Goal: Find specific page/section: Find specific page/section

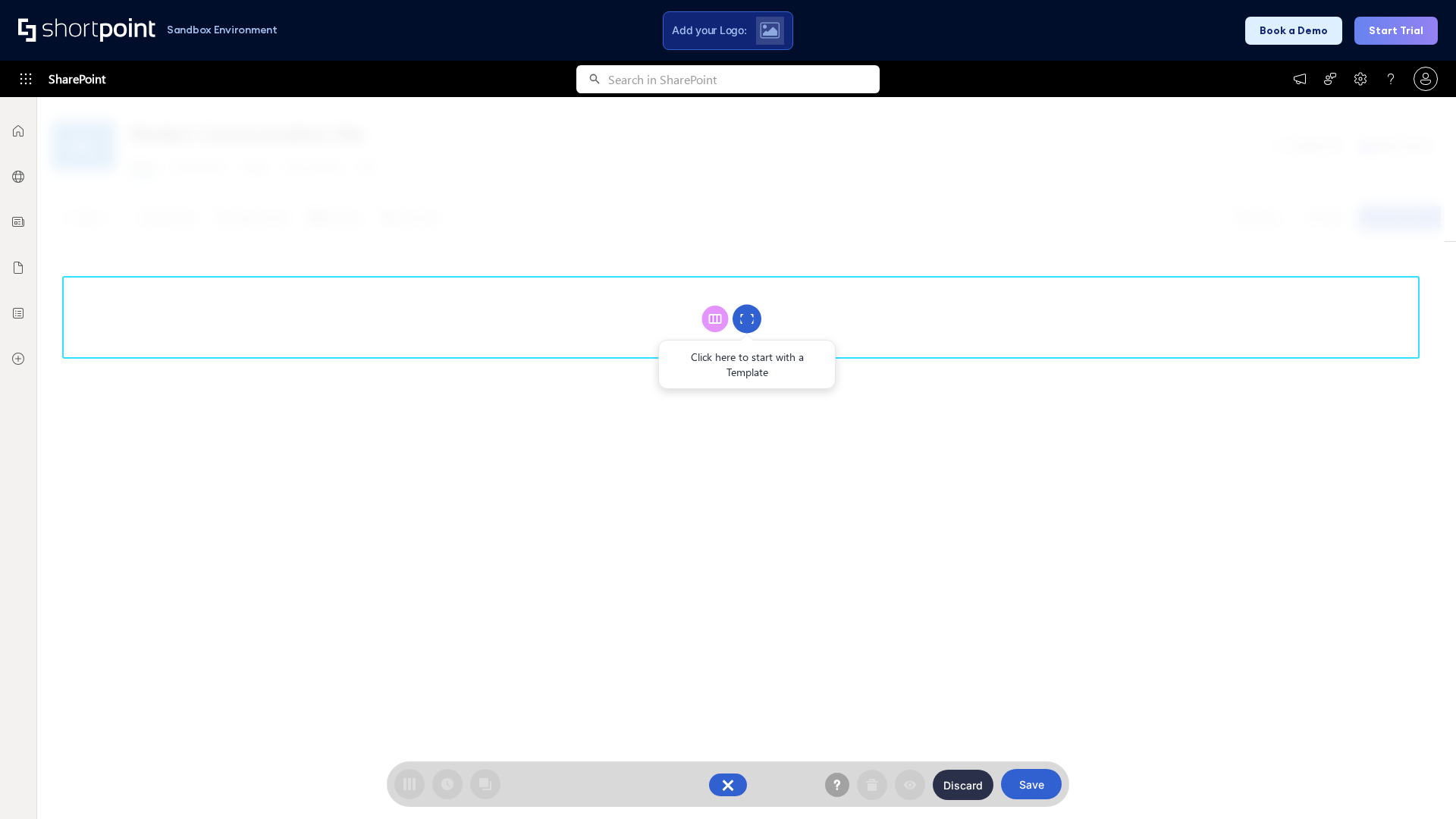
click at [747, 319] on circle at bounding box center [747, 320] width 29 height 29
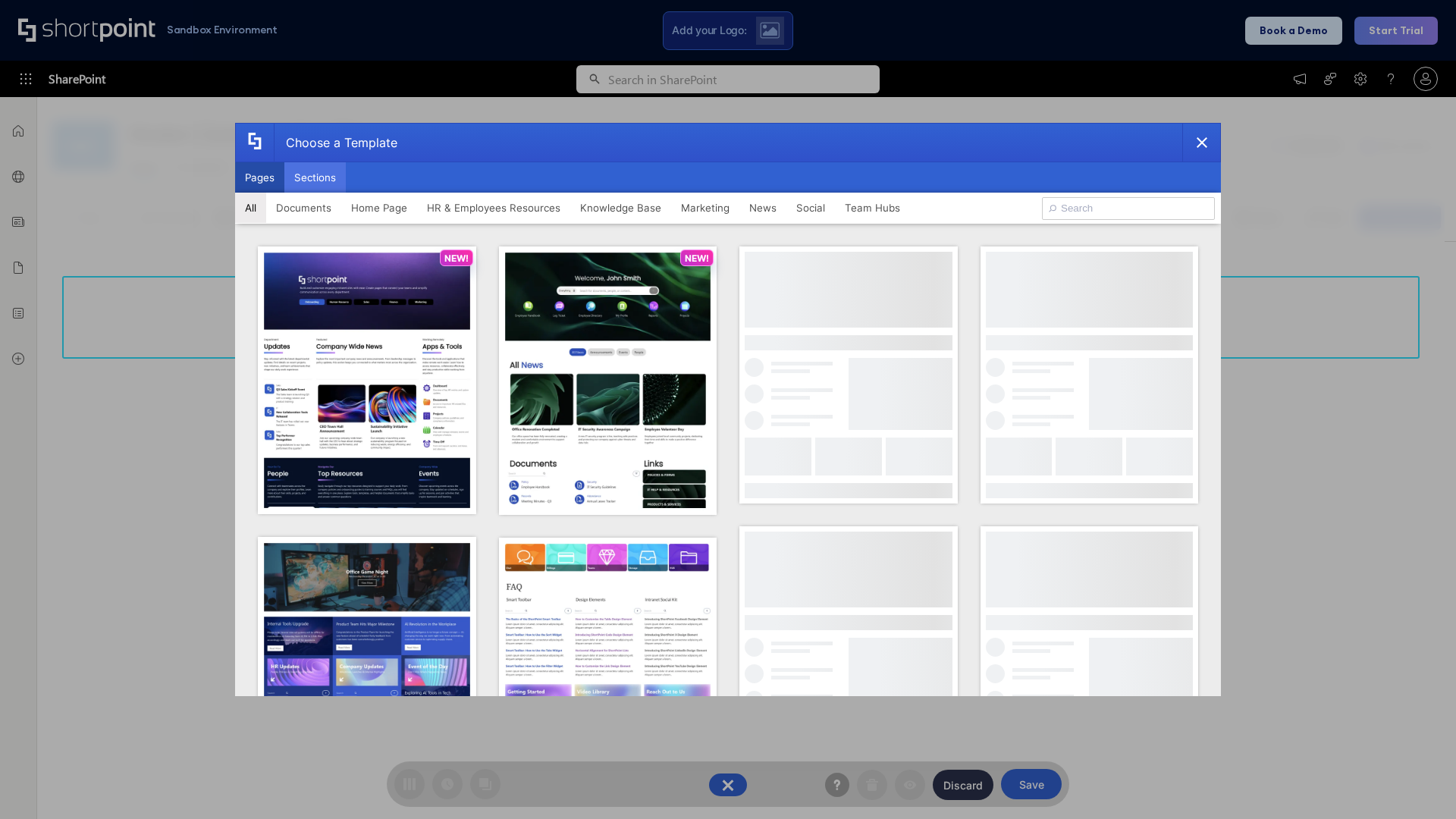
click at [315, 177] on button "Sections" at bounding box center [315, 177] width 62 height 30
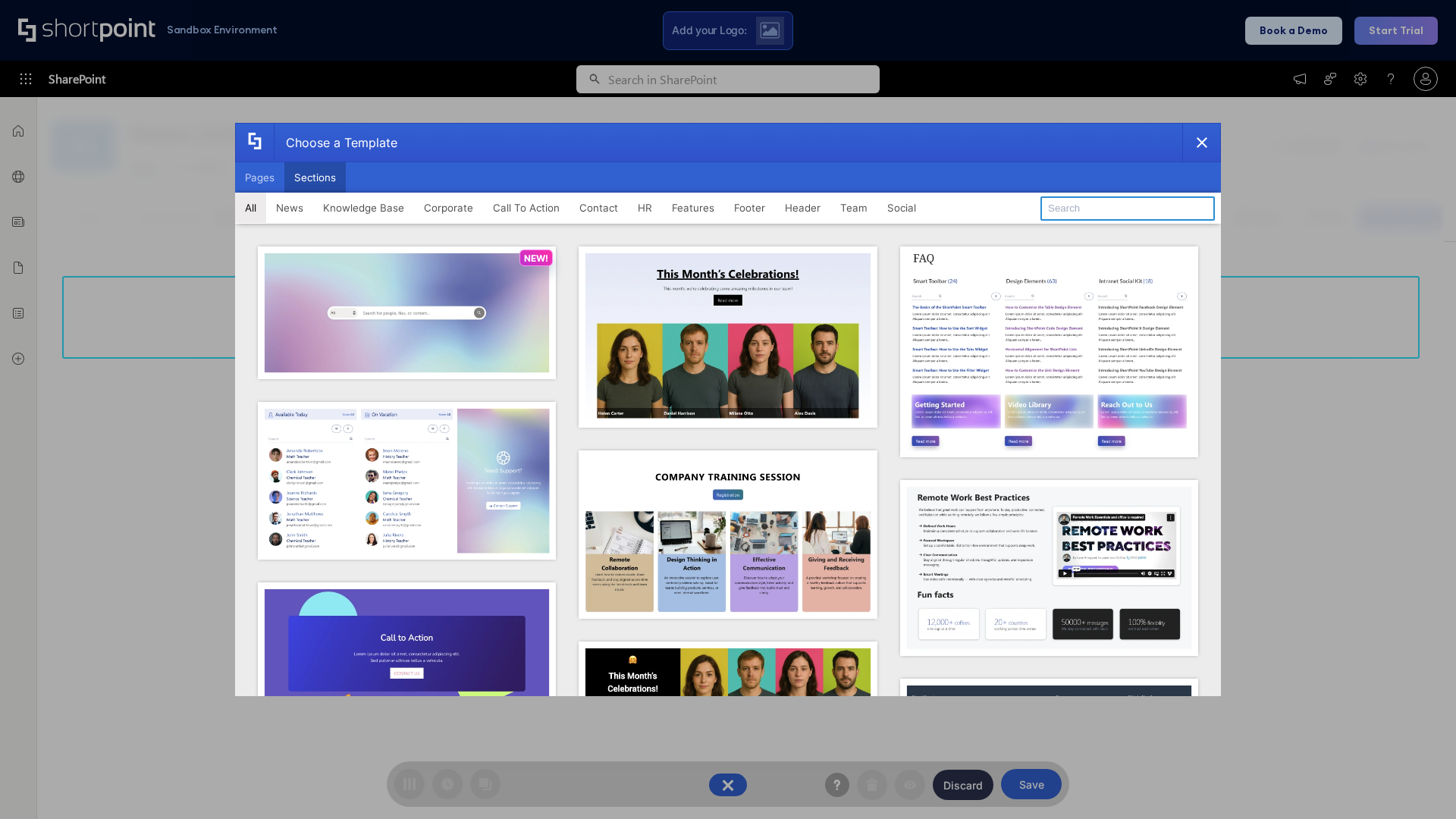
type input "Social Intranet"
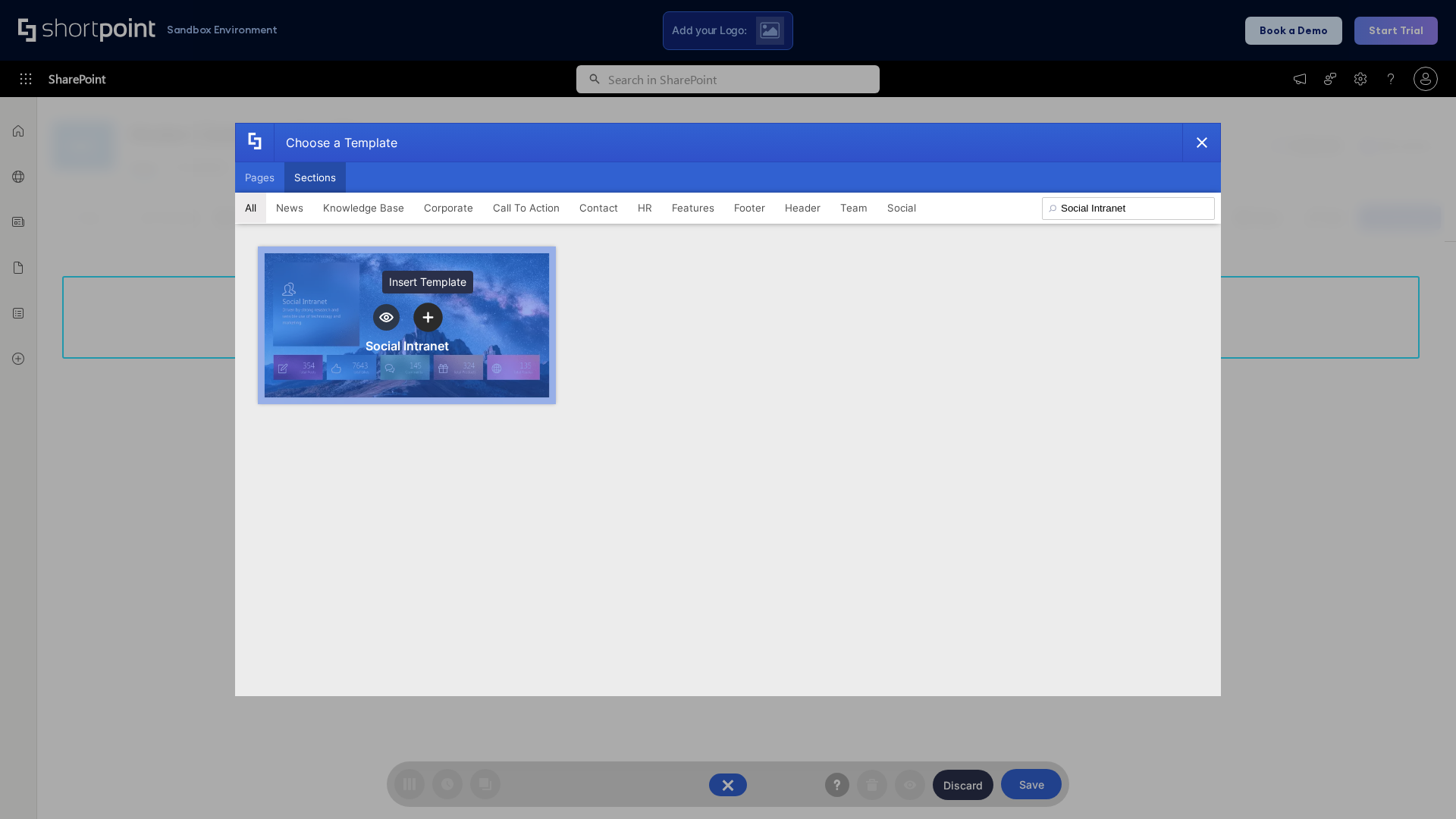
click at [428, 317] on icon "template selector" at bounding box center [428, 318] width 11 height 11
